Goal: Task Accomplishment & Management: Manage account settings

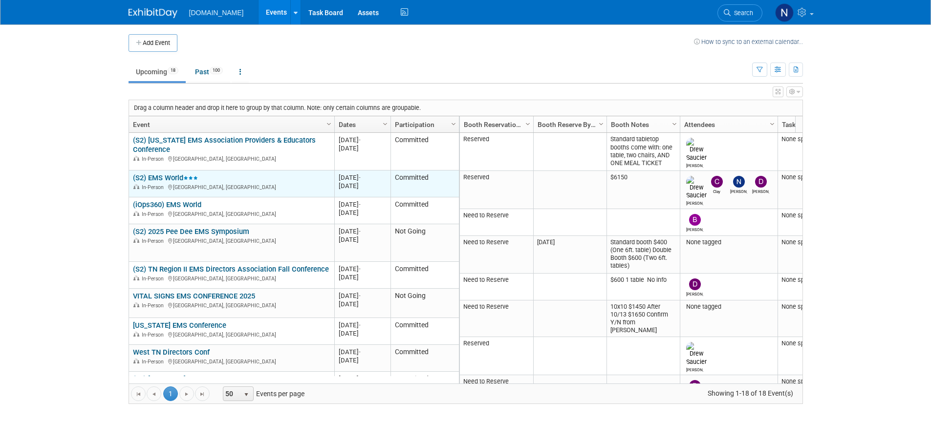
click at [167, 181] on link "(S2) EMS World" at bounding box center [165, 177] width 65 height 9
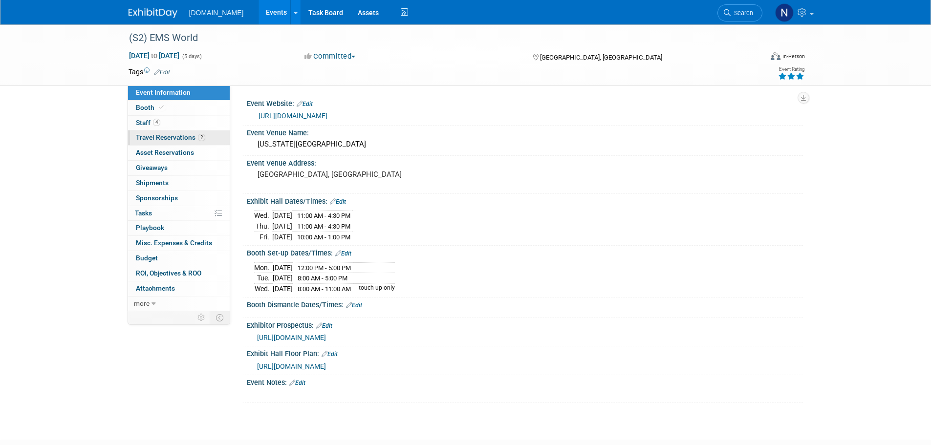
click at [210, 145] on link "2 Travel Reservations 2" at bounding box center [179, 137] width 102 height 15
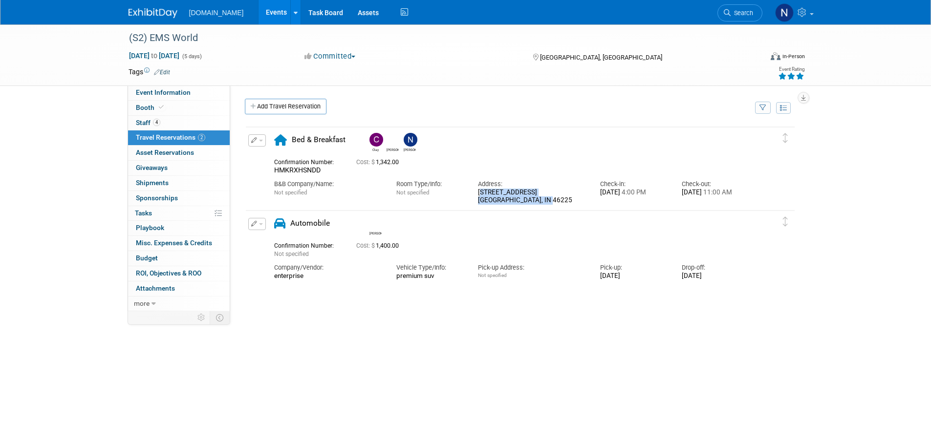
drag, startPoint x: 479, startPoint y: 193, endPoint x: 562, endPoint y: 206, distance: 84.1
click at [562, 206] on td "Delete Reservation Clay Drew Nicholas HMKRXHSNDD 4:00 PM" at bounding box center [513, 167] width 534 height 81
copy div "207 South Meridian Street 3C Indianapolis, IN 46225"
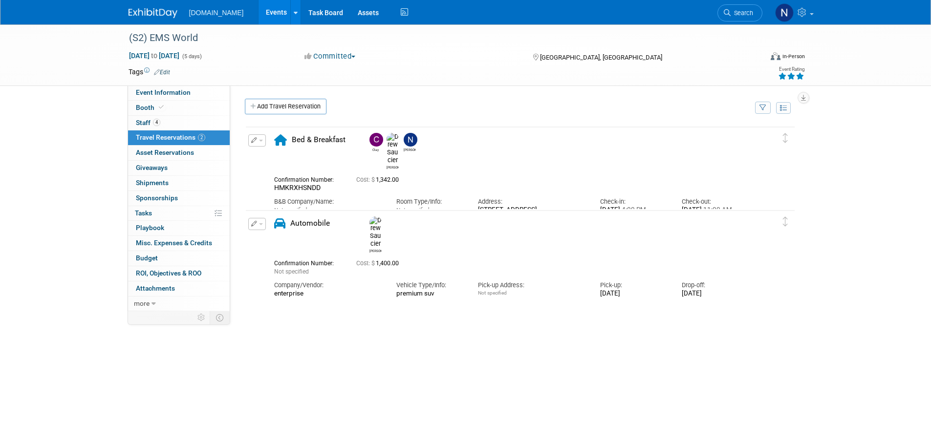
click at [581, 221] on div "[PERSON_NAME]" at bounding box center [547, 233] width 367 height 39
drag, startPoint x: 319, startPoint y: 171, endPoint x: 269, endPoint y: 171, distance: 50.3
click at [269, 173] on div "Confirmation Number: HMKRXHSNDD" at bounding box center [308, 182] width 82 height 19
copy span "HMKRXHSNDD"
click at [359, 323] on div "Clay Drew" at bounding box center [520, 272] width 551 height 293
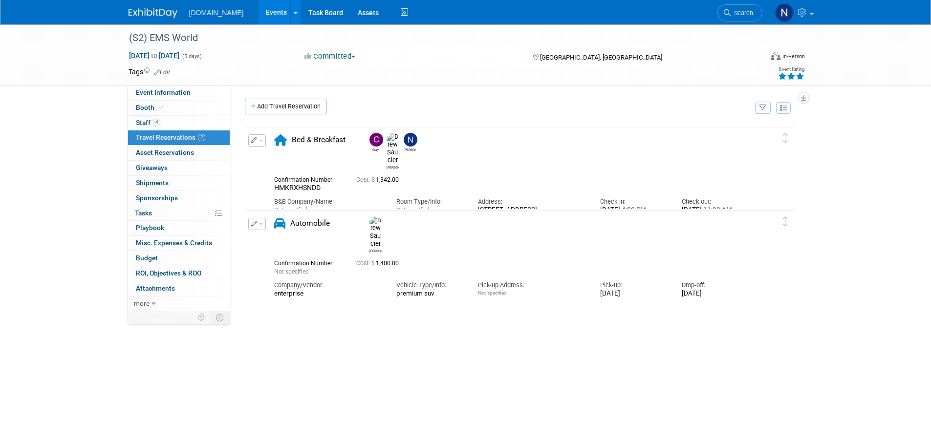
click at [851, 226] on div "(S2) EMS World Oct 20, 2025 to Oct 24, 2025 (5 days) Oct 20, 2025 to Oct 24, 20…" at bounding box center [465, 231] width 931 height 415
click at [323, 197] on div "B&B Company/Name:" at bounding box center [327, 201] width 107 height 9
drag, startPoint x: 289, startPoint y: 183, endPoint x: 279, endPoint y: 184, distance: 10.4
click at [279, 197] on div "B&B Company/Name:" at bounding box center [327, 201] width 107 height 9
click at [278, 197] on div "B&B Company/Name:" at bounding box center [327, 201] width 107 height 9
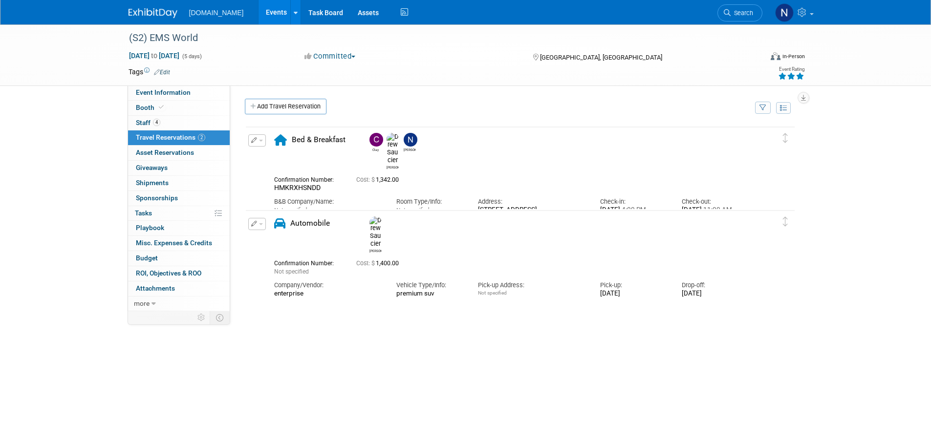
click at [321, 206] on div "Not specified" at bounding box center [327, 210] width 107 height 8
